Goal: Book appointment/travel/reservation

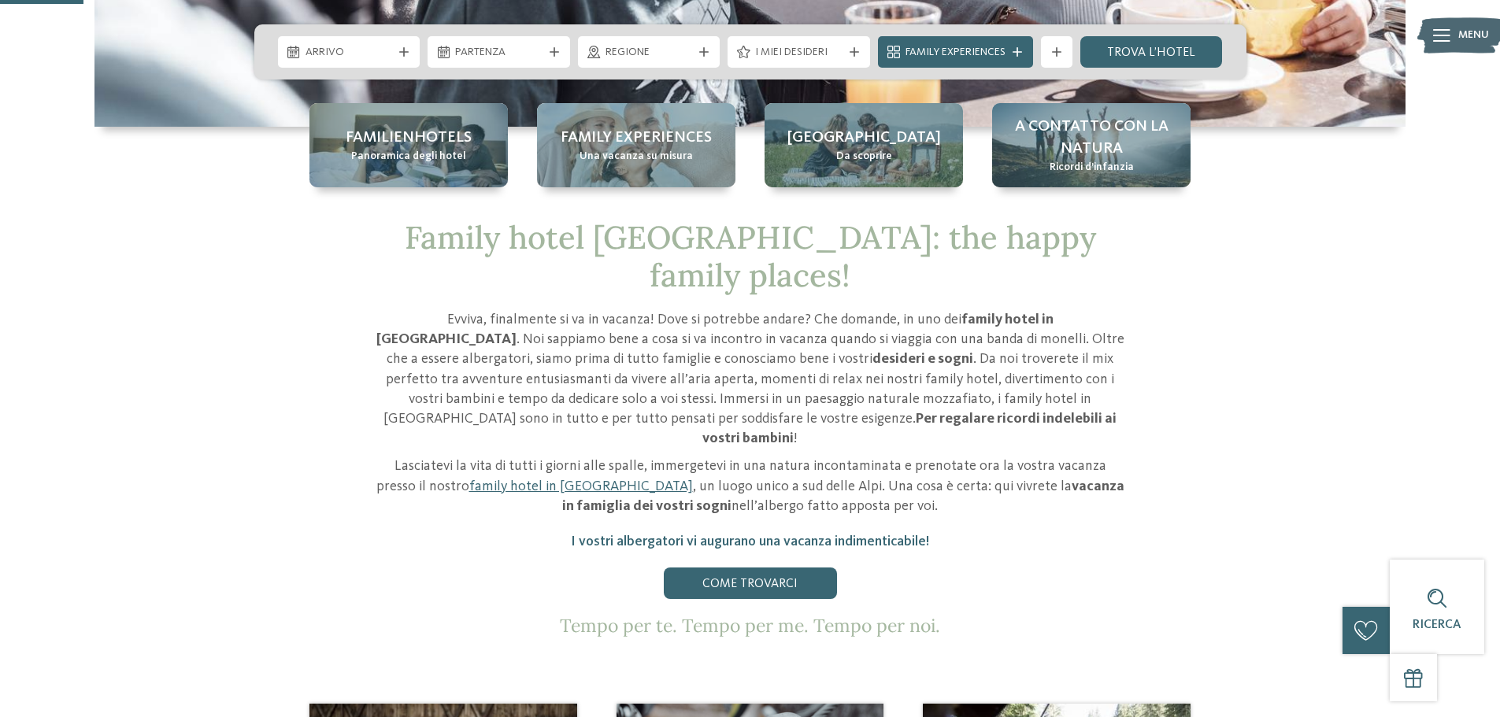
scroll to position [79, 0]
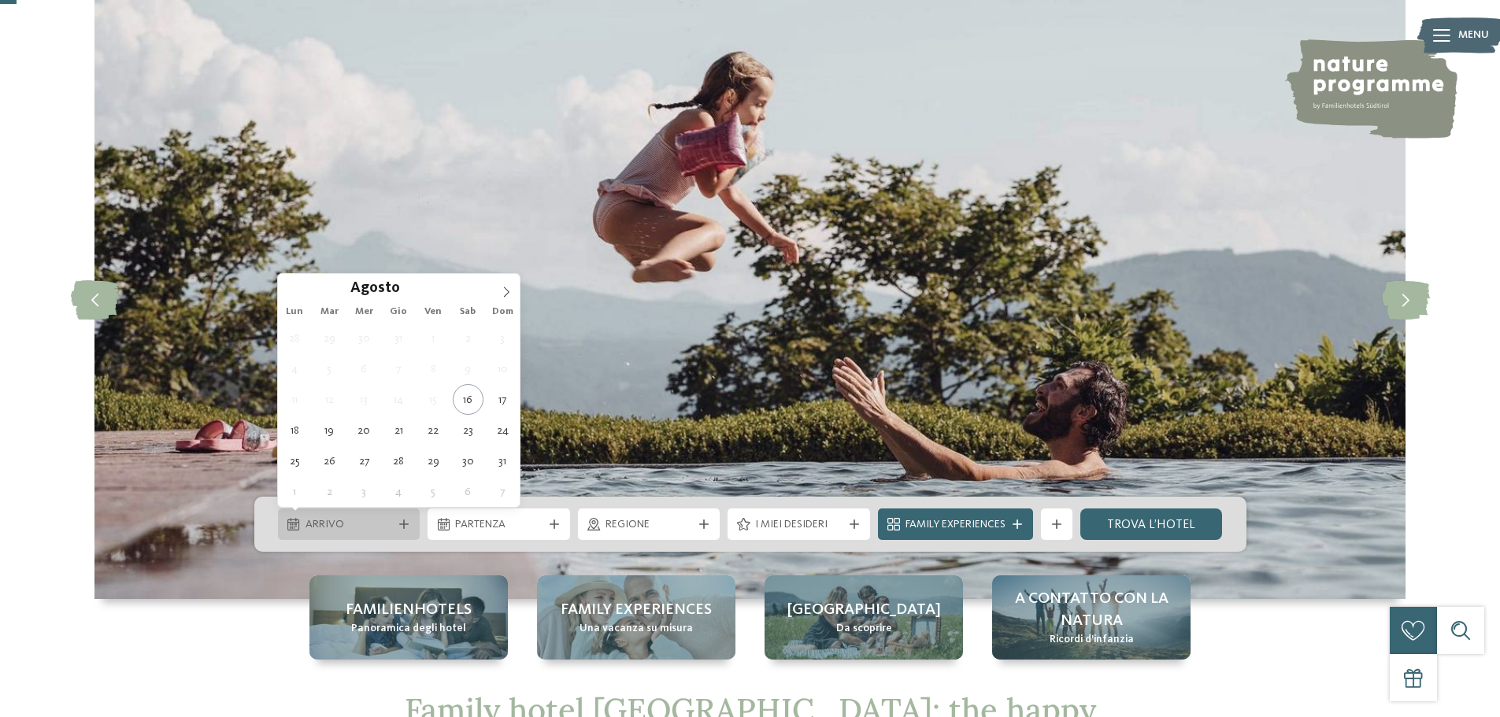
click at [413, 521] on div "Arrivo" at bounding box center [349, 524] width 142 height 31
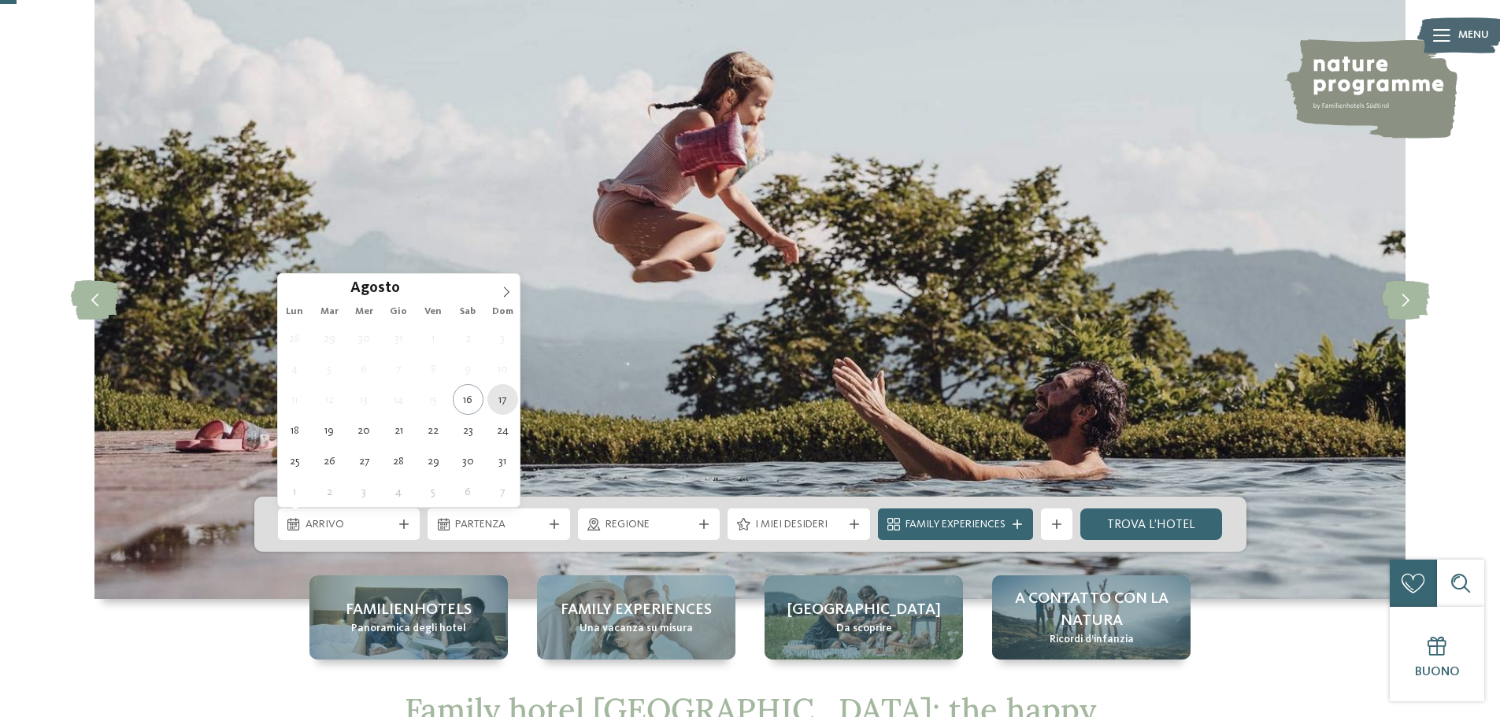
type div "17.08.2025"
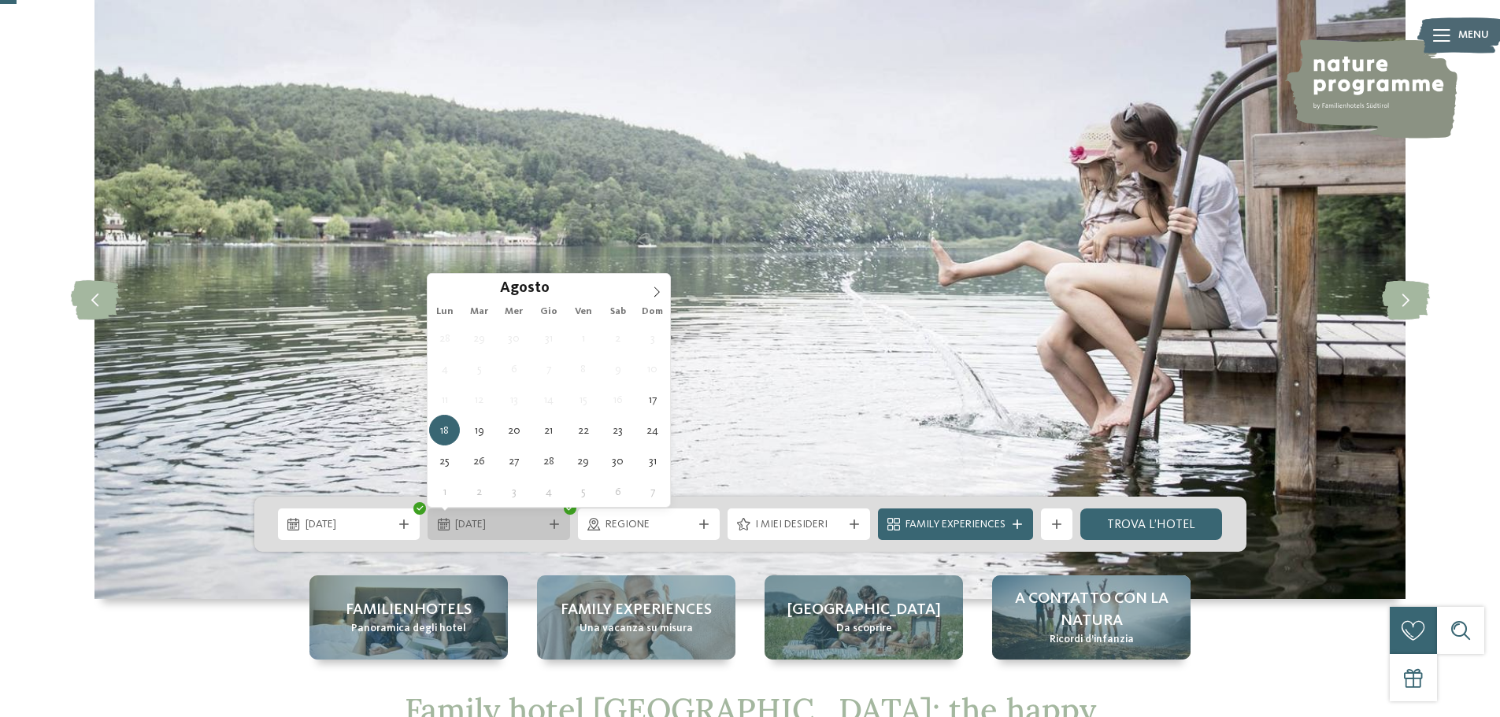
click at [538, 527] on span "18.08.2025" at bounding box center [498, 525] width 87 height 16
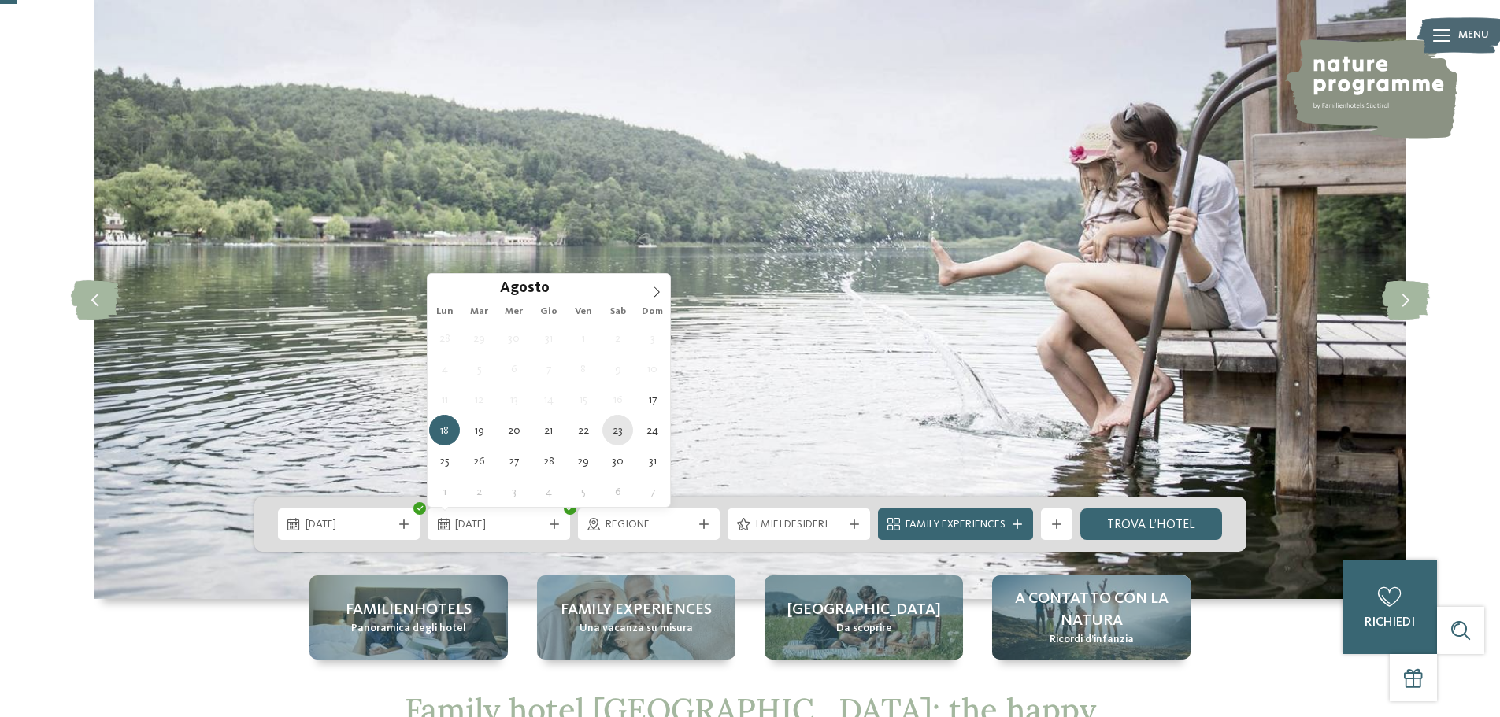
type div "23.08.2025"
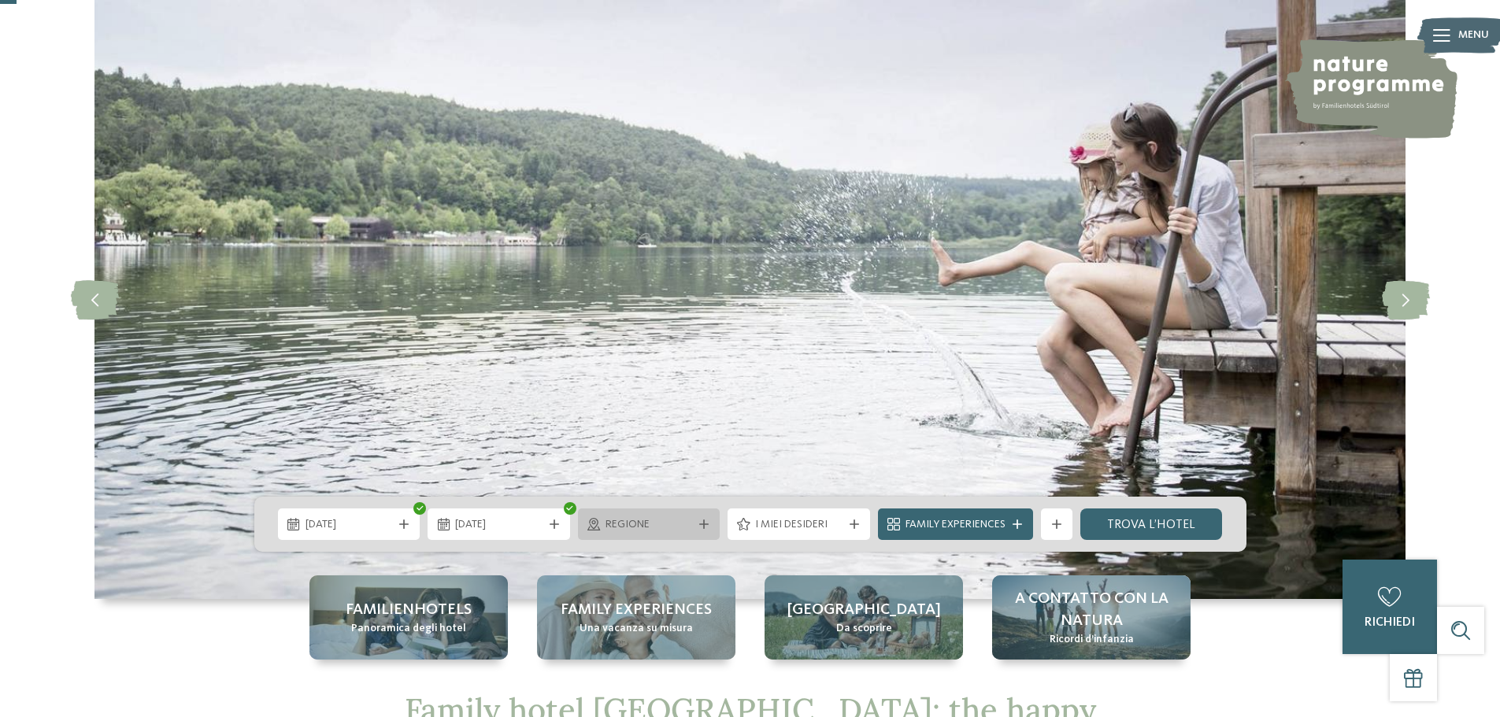
click at [674, 523] on span "Regione" at bounding box center [648, 525] width 87 height 16
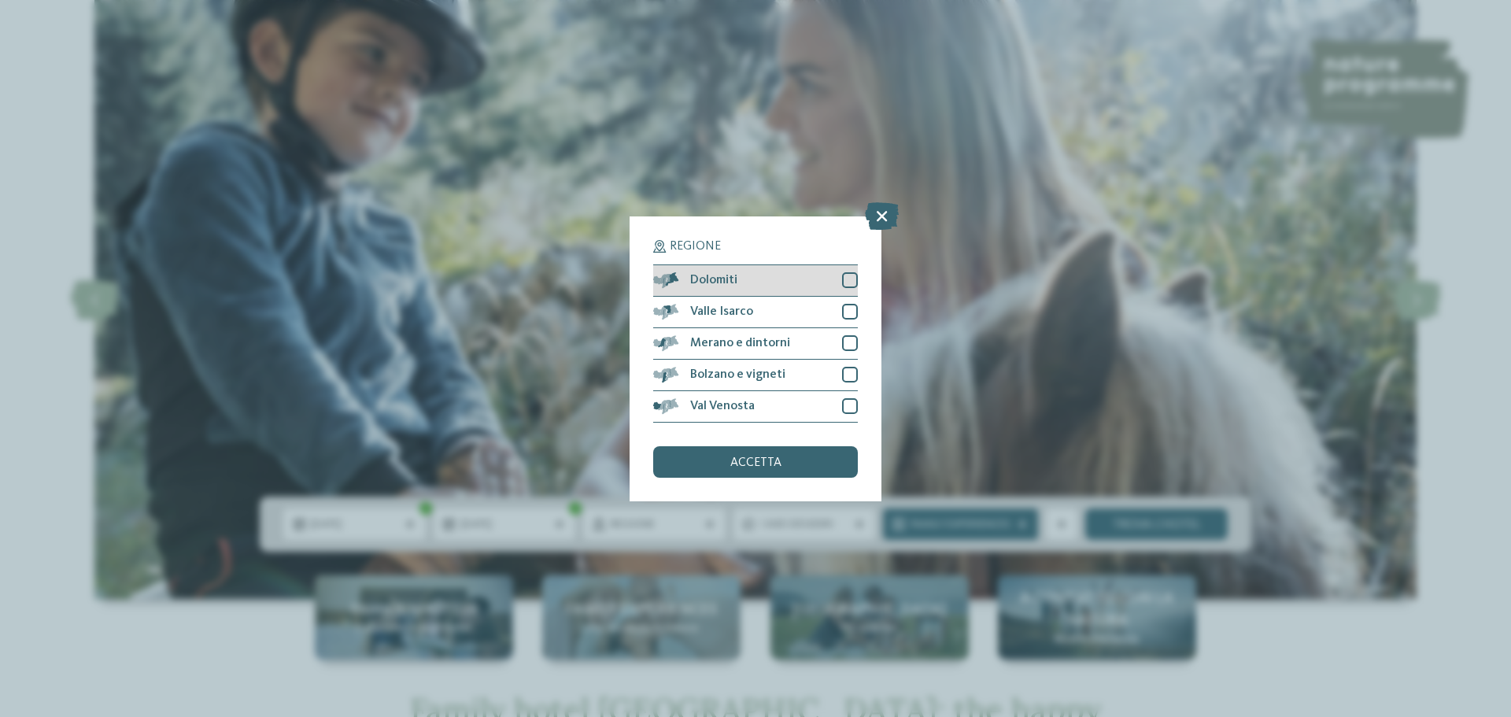
click at [776, 275] on div "Dolomiti" at bounding box center [755, 280] width 205 height 31
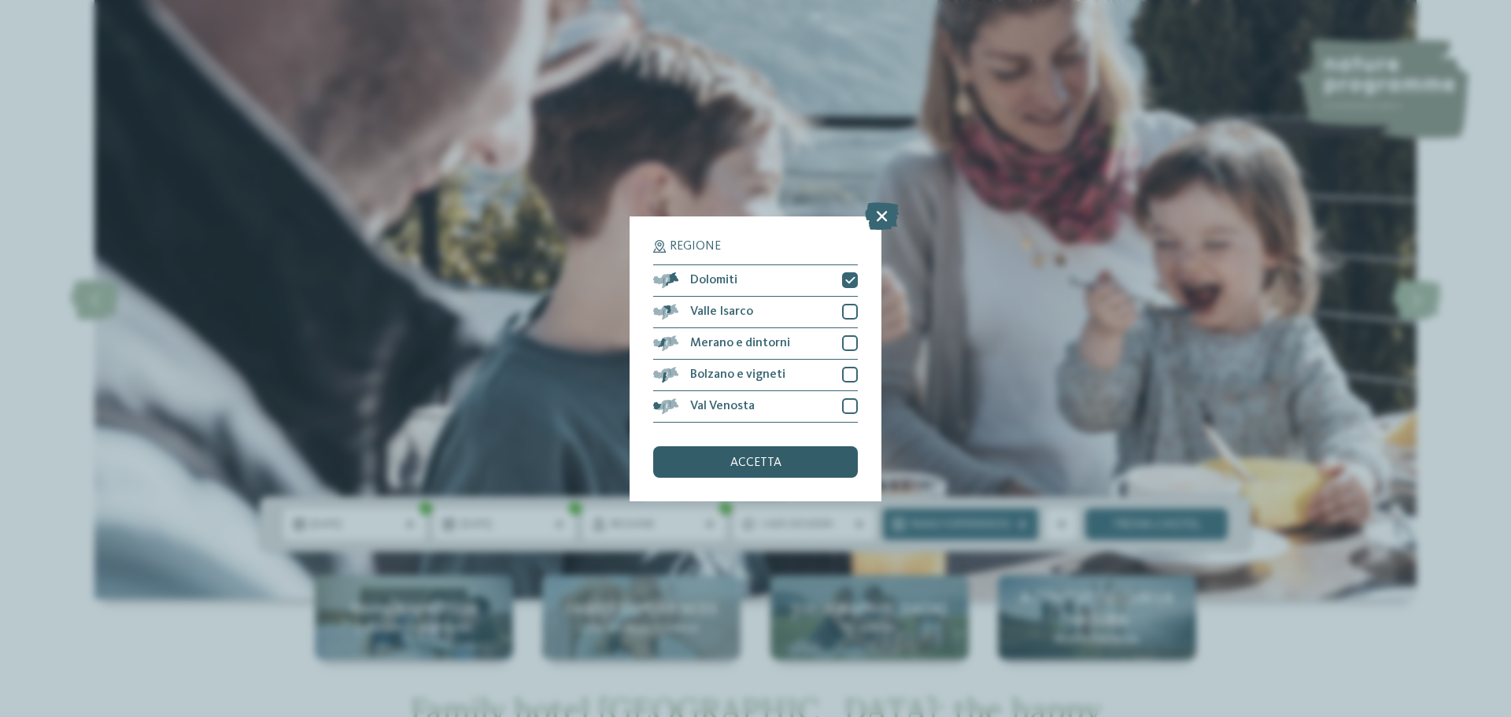
click at [816, 462] on div "accetta" at bounding box center [755, 461] width 205 height 31
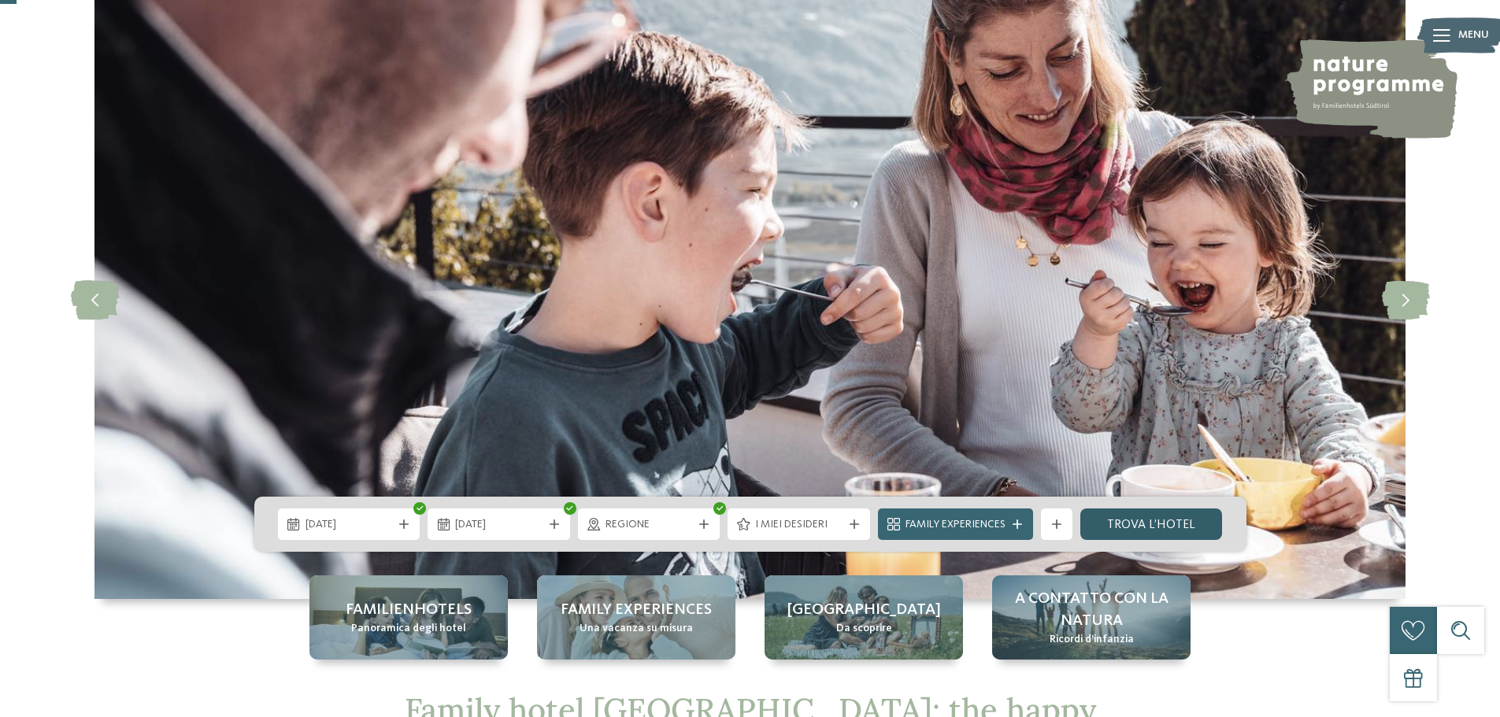
click at [1210, 523] on link "trova l’hotel" at bounding box center [1151, 524] width 142 height 31
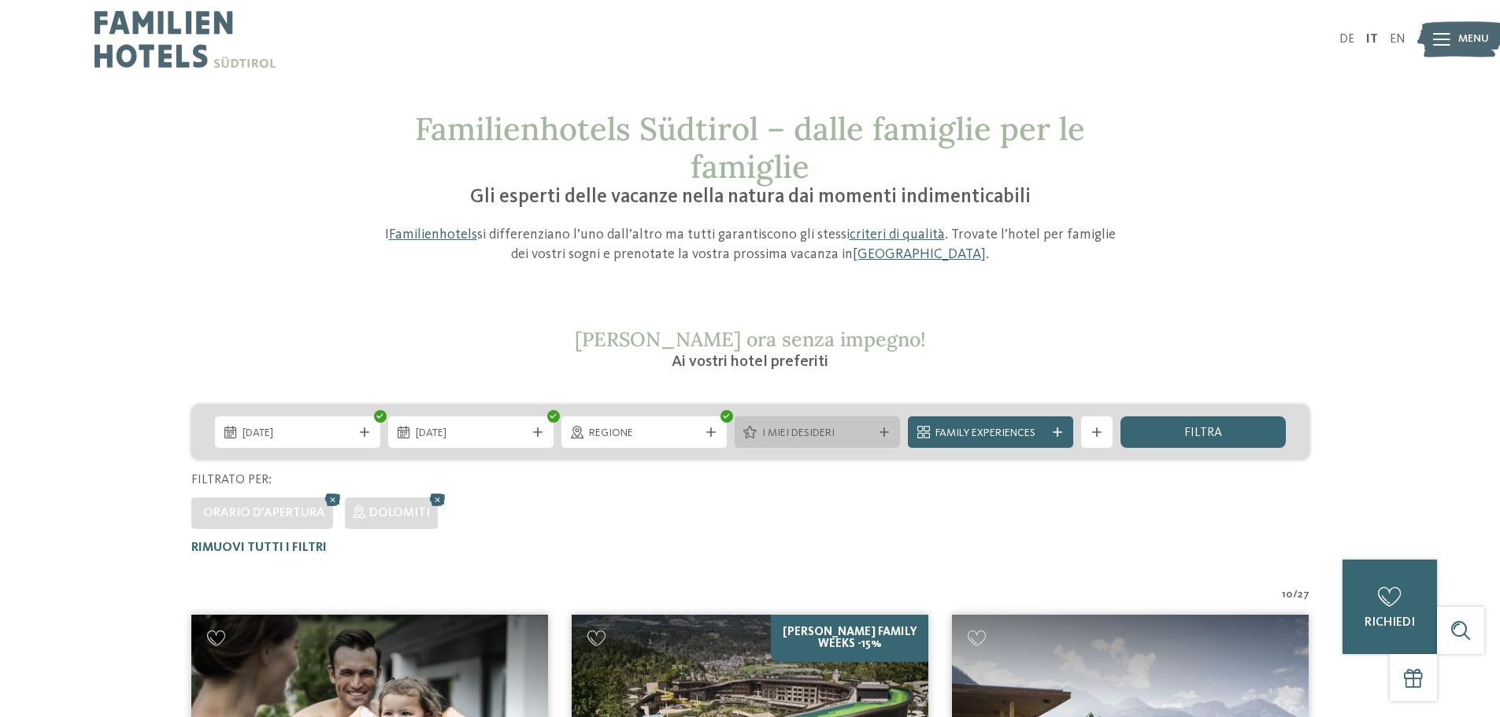
click at [868, 434] on span "I miei desideri" at bounding box center [817, 434] width 110 height 16
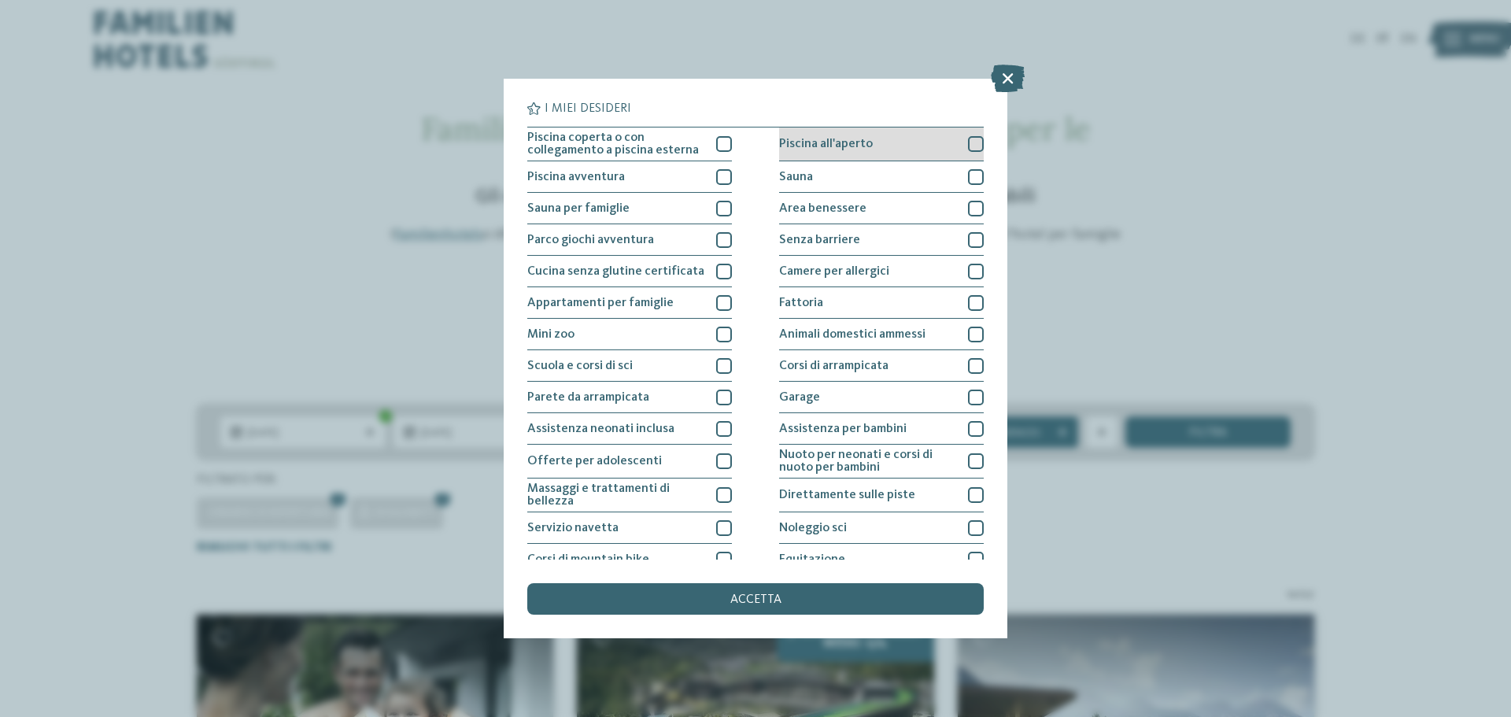
click at [898, 144] on div "Piscina all'aperto" at bounding box center [881, 145] width 205 height 34
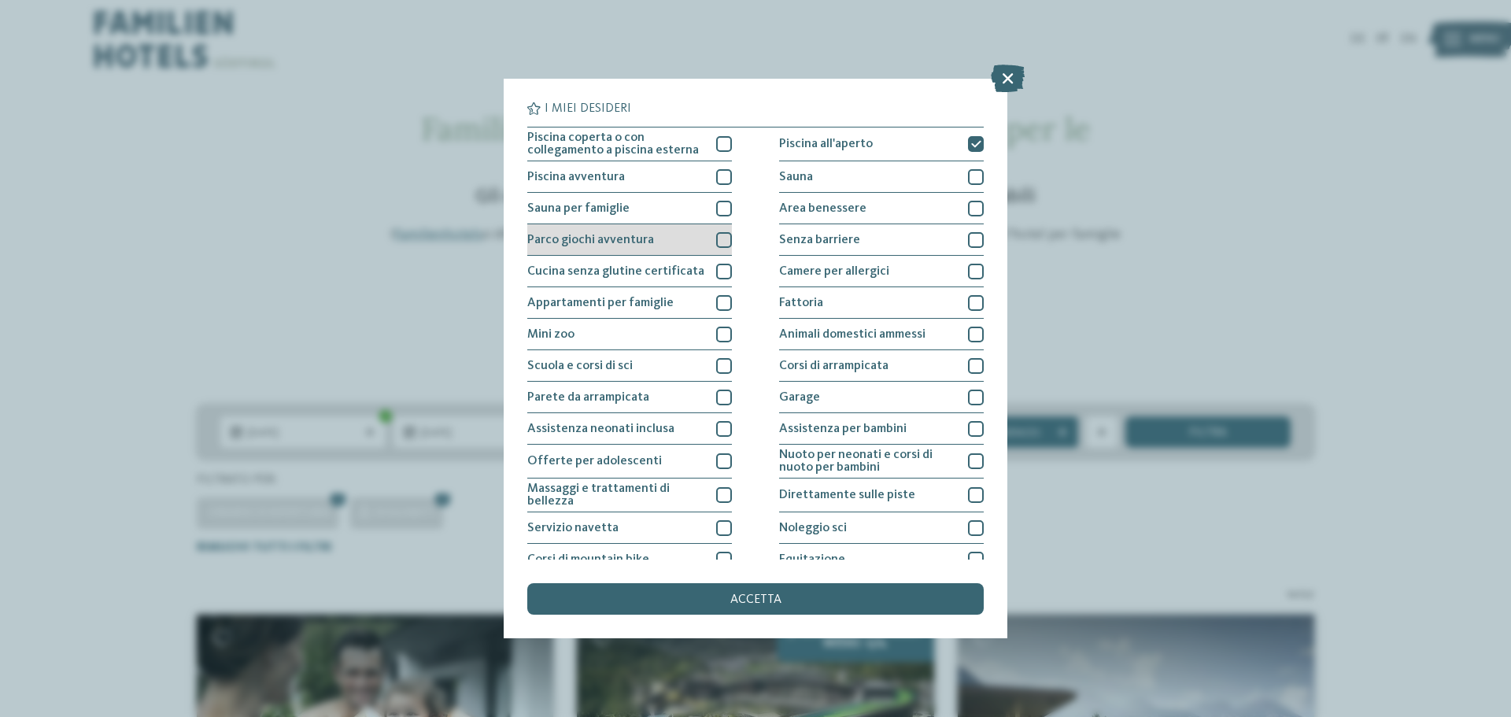
click at [697, 242] on div "Parco giochi avventura" at bounding box center [629, 239] width 205 height 31
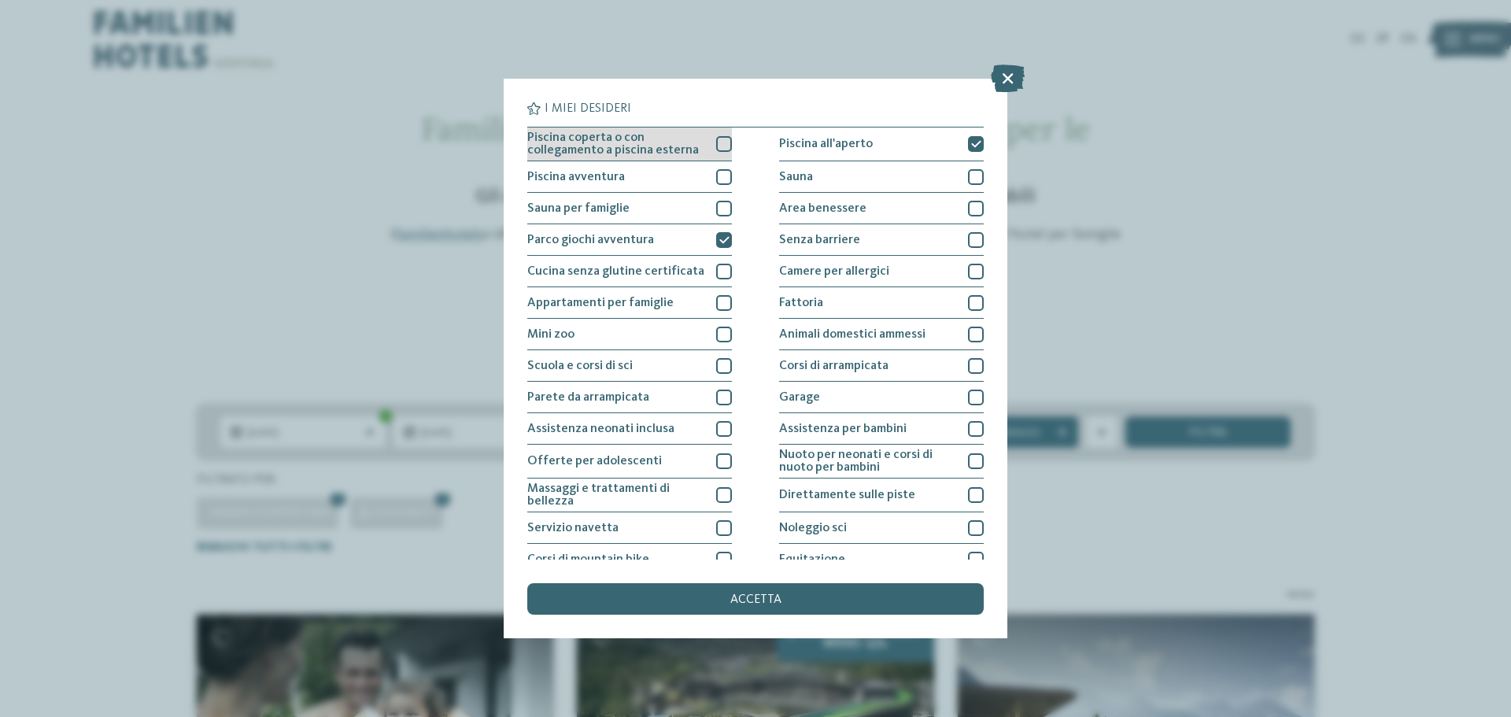
click at [716, 146] on div at bounding box center [724, 144] width 16 height 16
click at [716, 172] on div at bounding box center [724, 177] width 16 height 16
click at [742, 595] on span "accetta" at bounding box center [756, 600] width 51 height 13
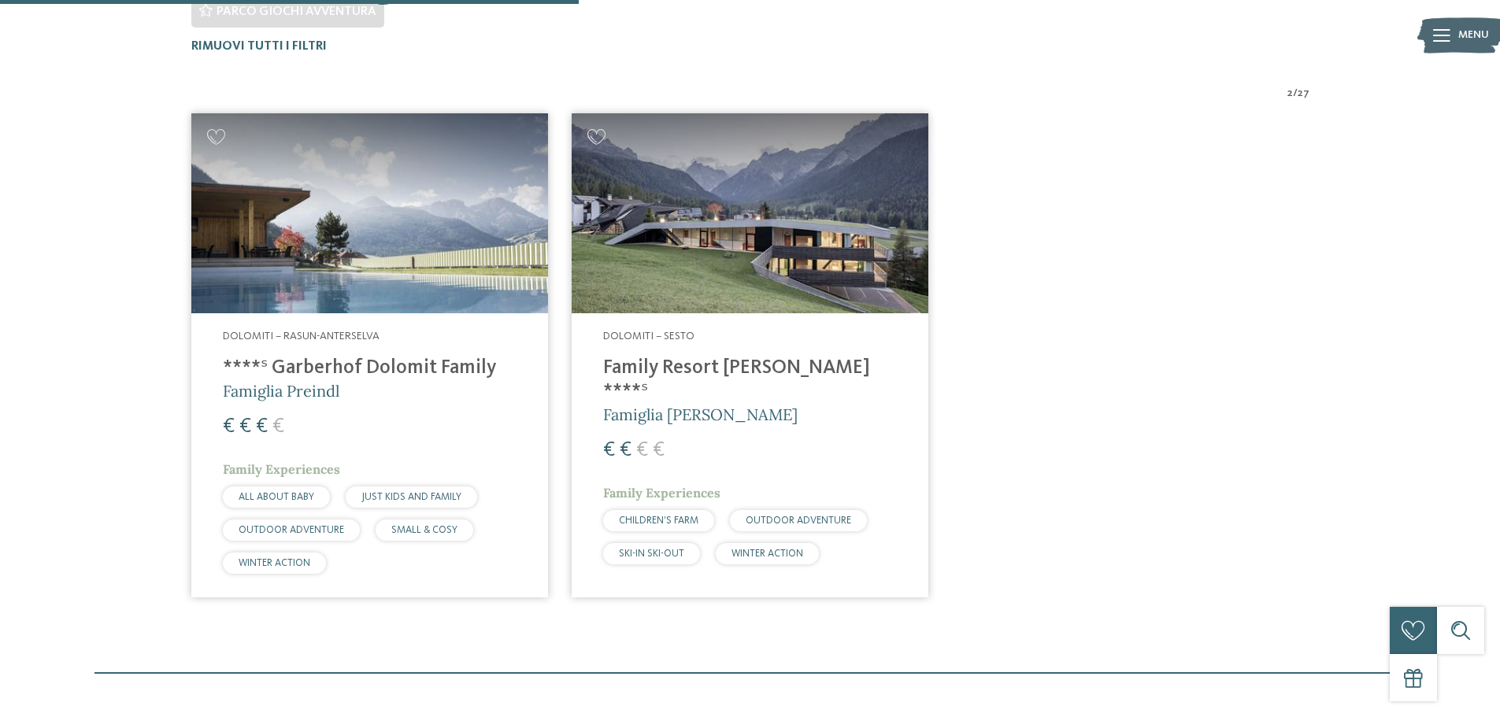
scroll to position [556, 0]
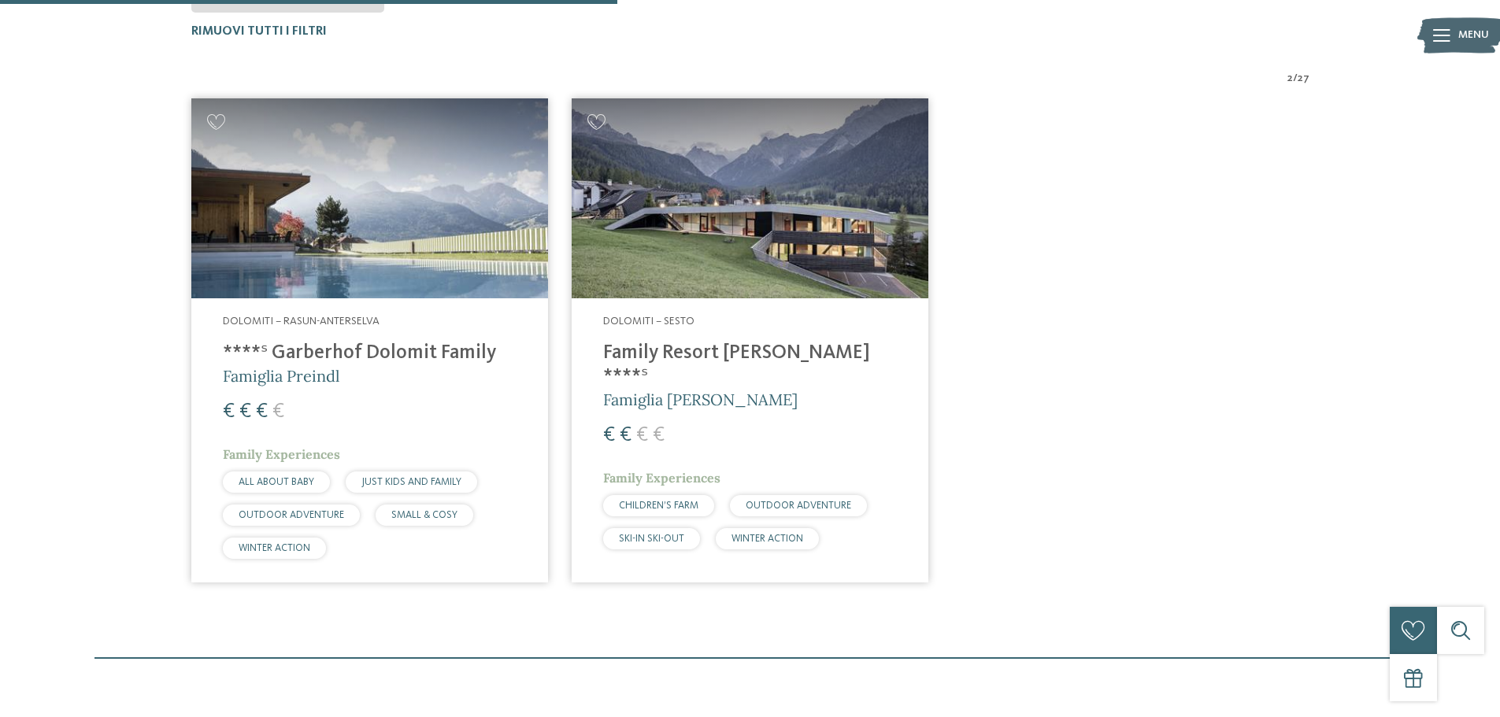
click at [401, 265] on img at bounding box center [369, 198] width 357 height 201
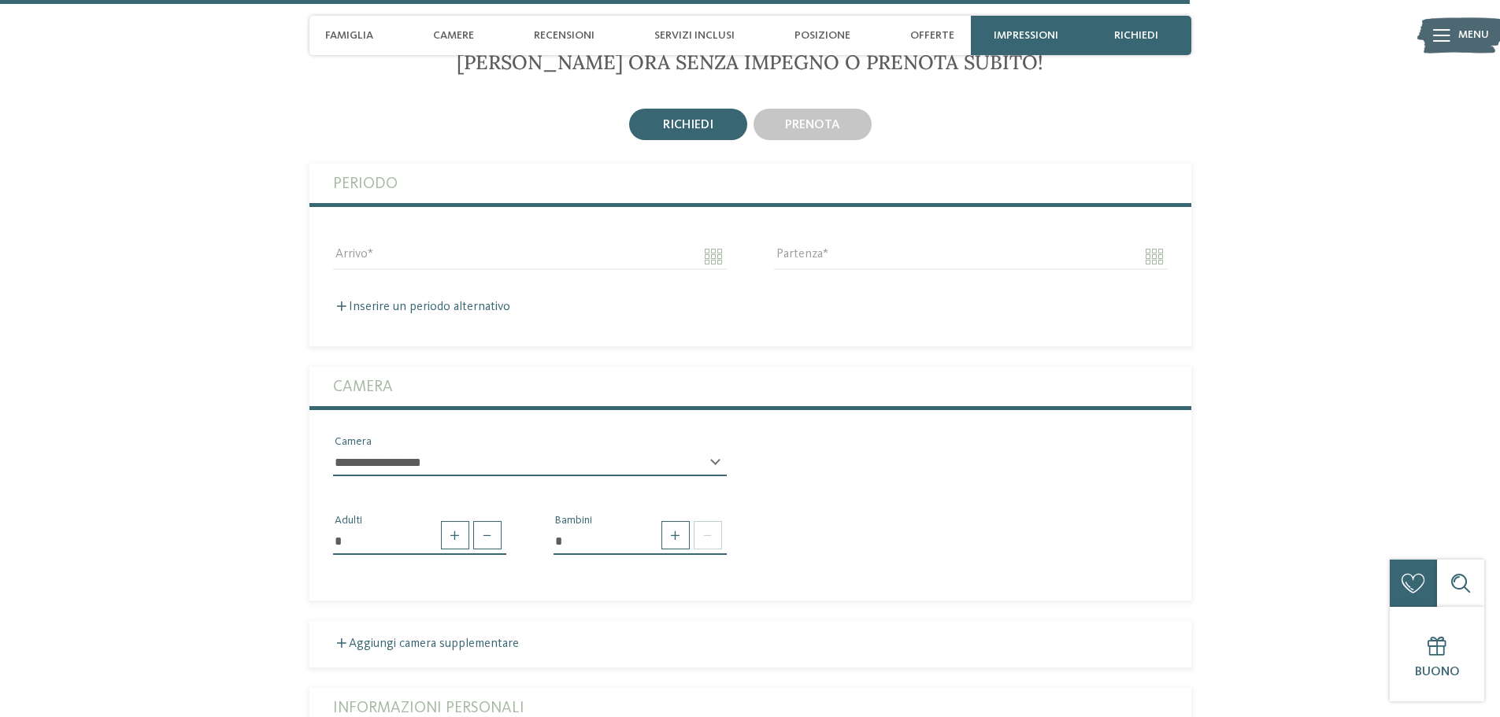
scroll to position [4802, 0]
